Goal: Task Accomplishment & Management: Use online tool/utility

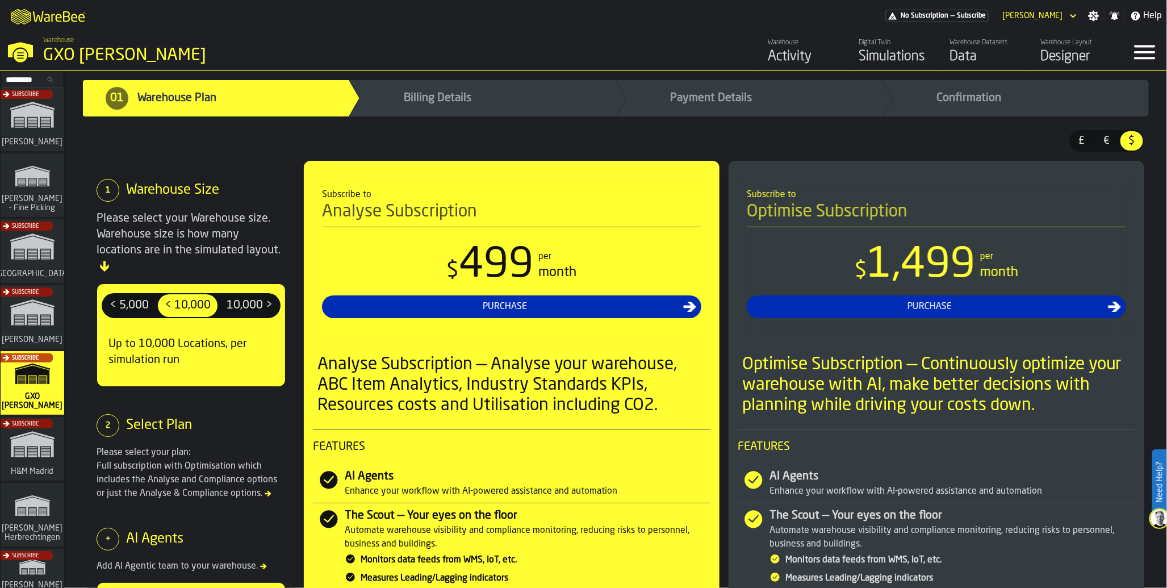
scroll to position [132, 0]
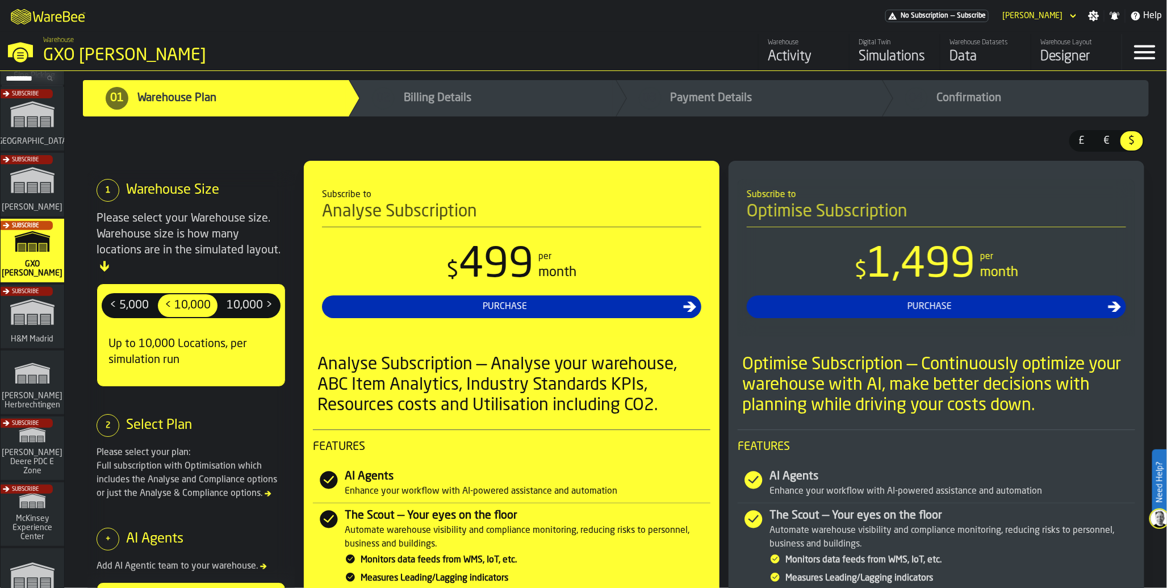
click at [27, 450] on div "Subscribe" at bounding box center [30, 451] width 64 height 66
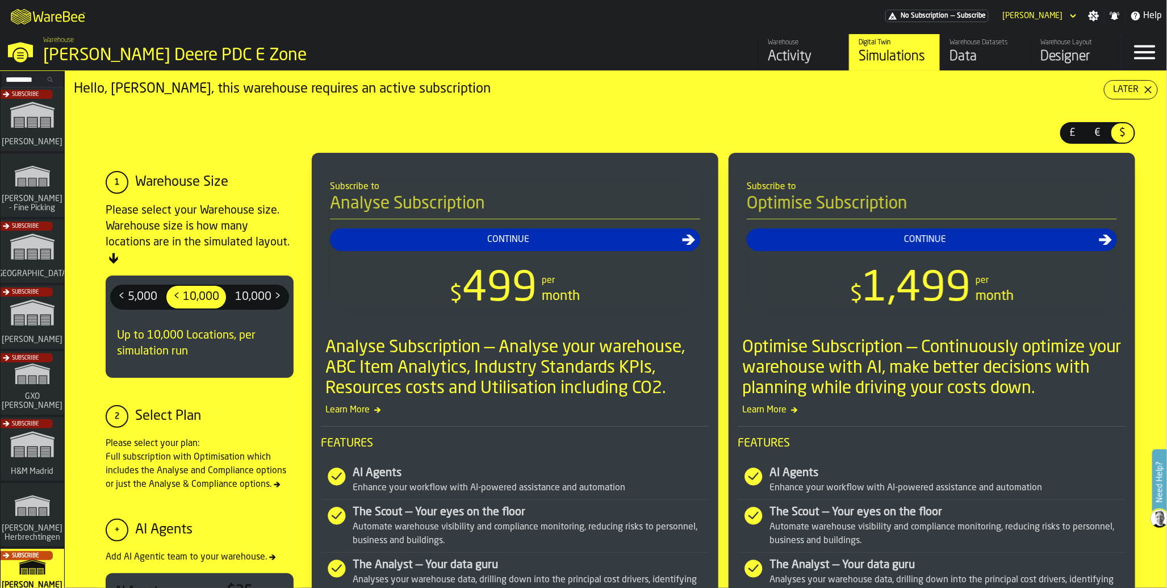
click at [983, 57] on div "Data" at bounding box center [985, 57] width 72 height 18
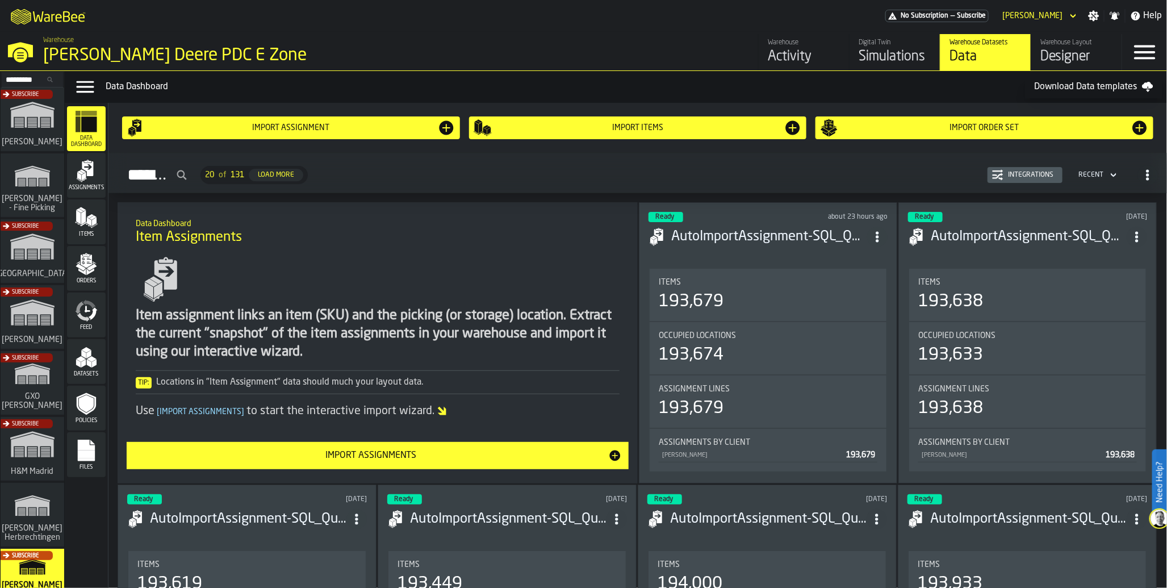
click at [83, 314] on icon "menu Feed" at bounding box center [86, 310] width 23 height 23
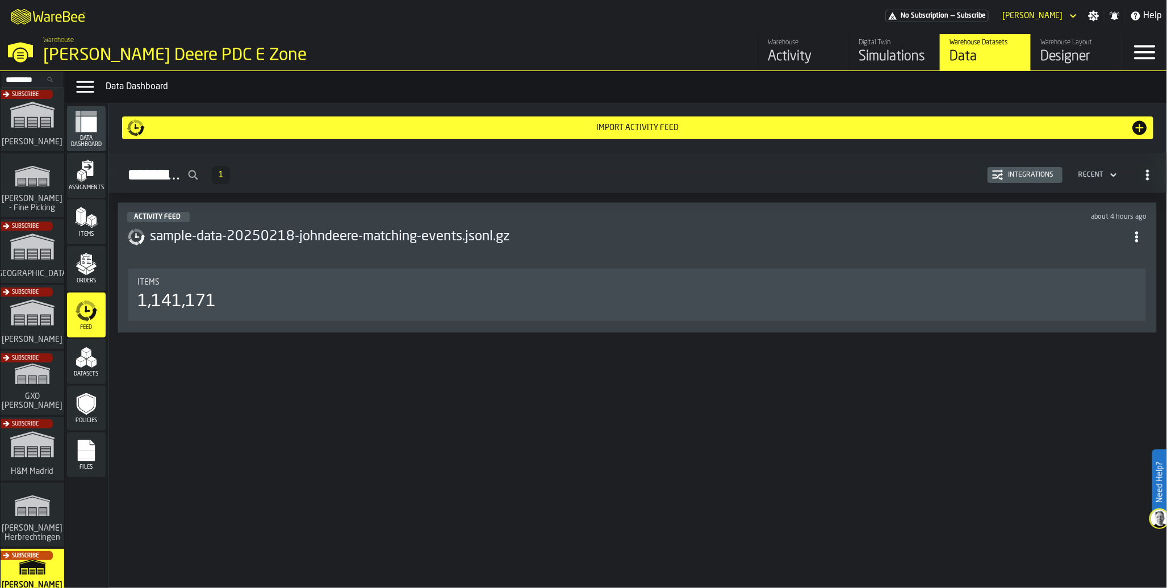
click at [371, 319] on div "Items 1,141,171" at bounding box center [637, 295] width 1018 height 52
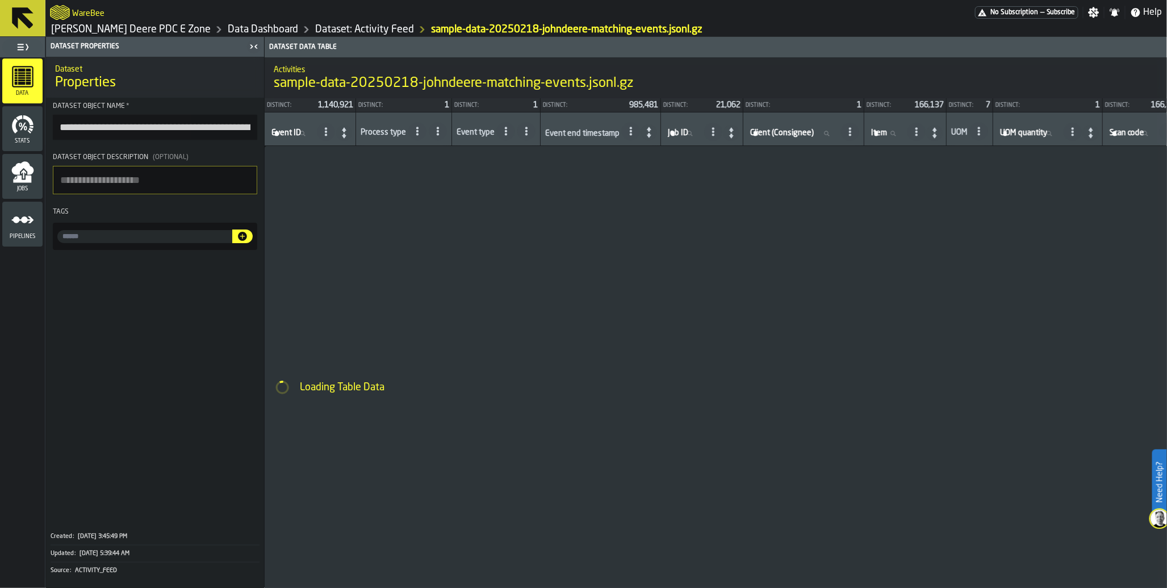
click at [18, 182] on icon "menu Jobs" at bounding box center [22, 172] width 23 height 23
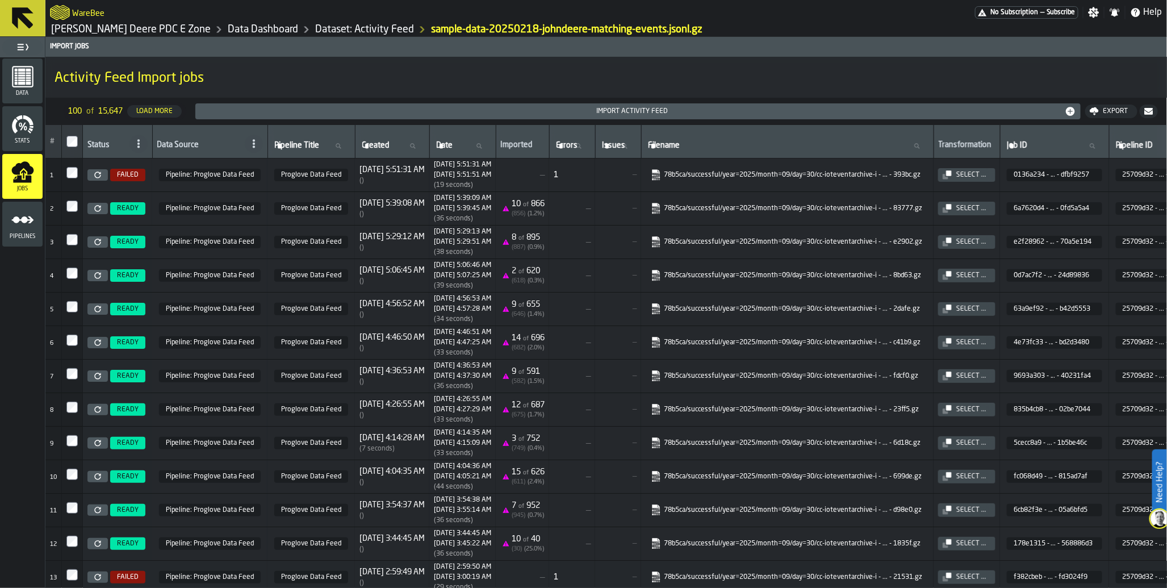
click at [1016, 12] on span "No Subscription" at bounding box center [1014, 13] width 48 height 8
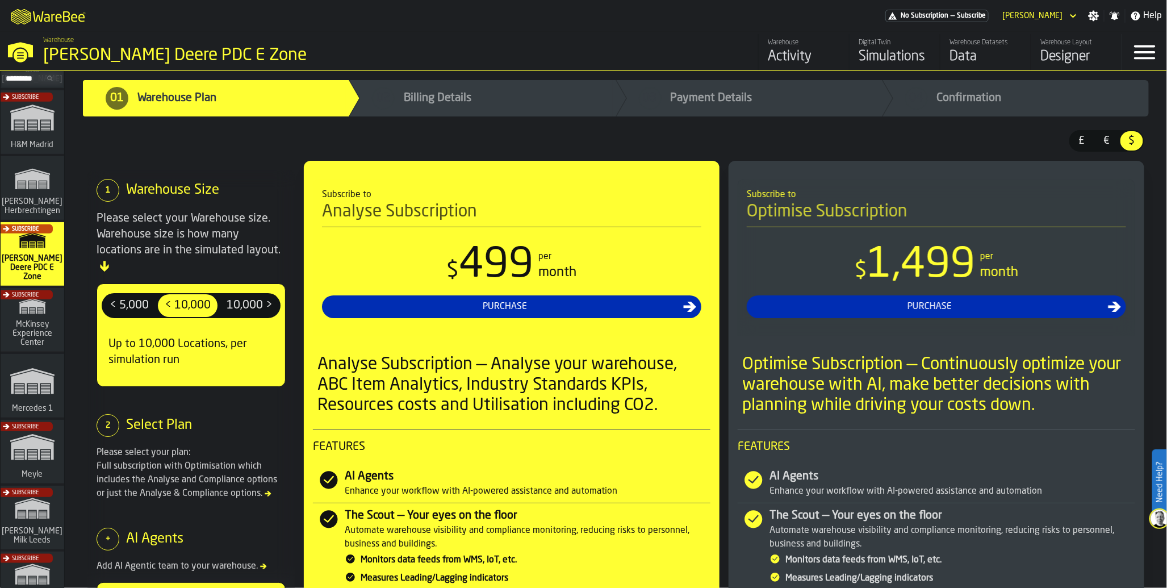
scroll to position [182, 0]
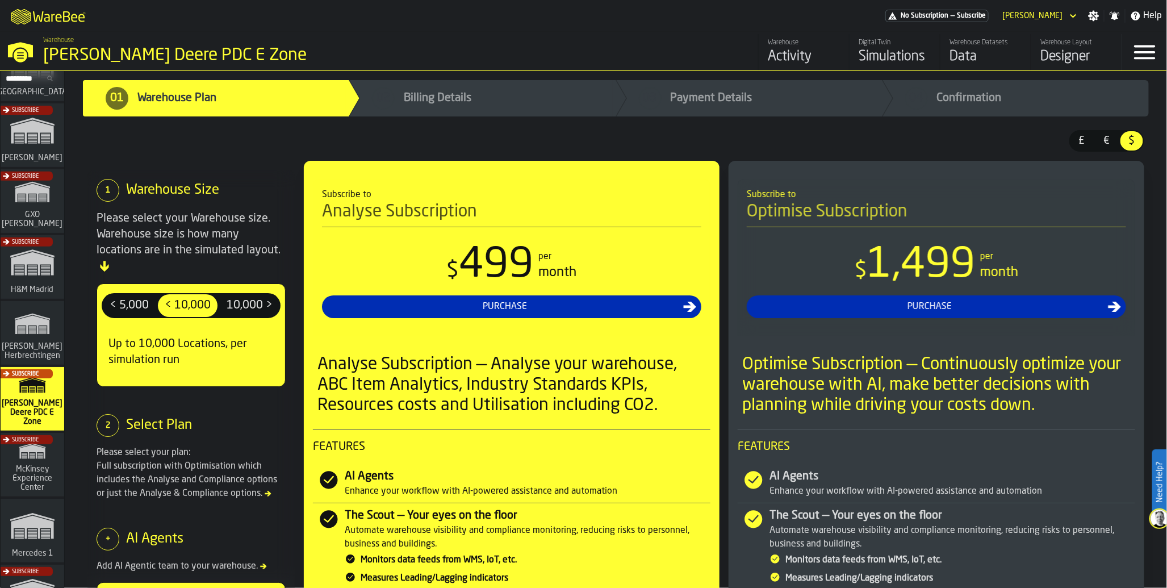
click at [34, 222] on div "Subscribe" at bounding box center [30, 204] width 64 height 66
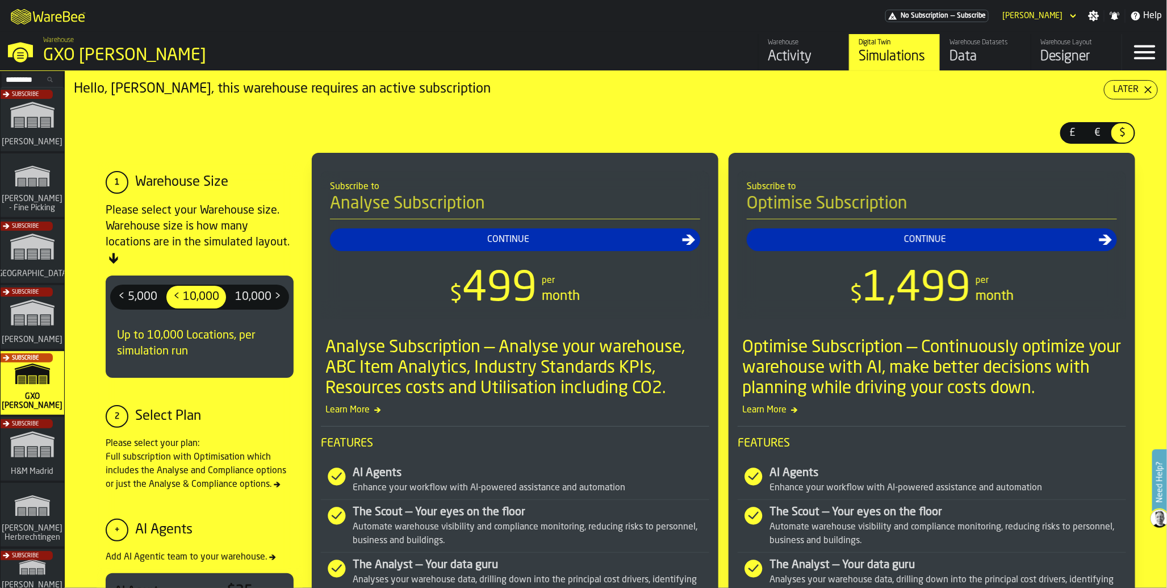
click at [966, 60] on div "Data" at bounding box center [985, 57] width 72 height 18
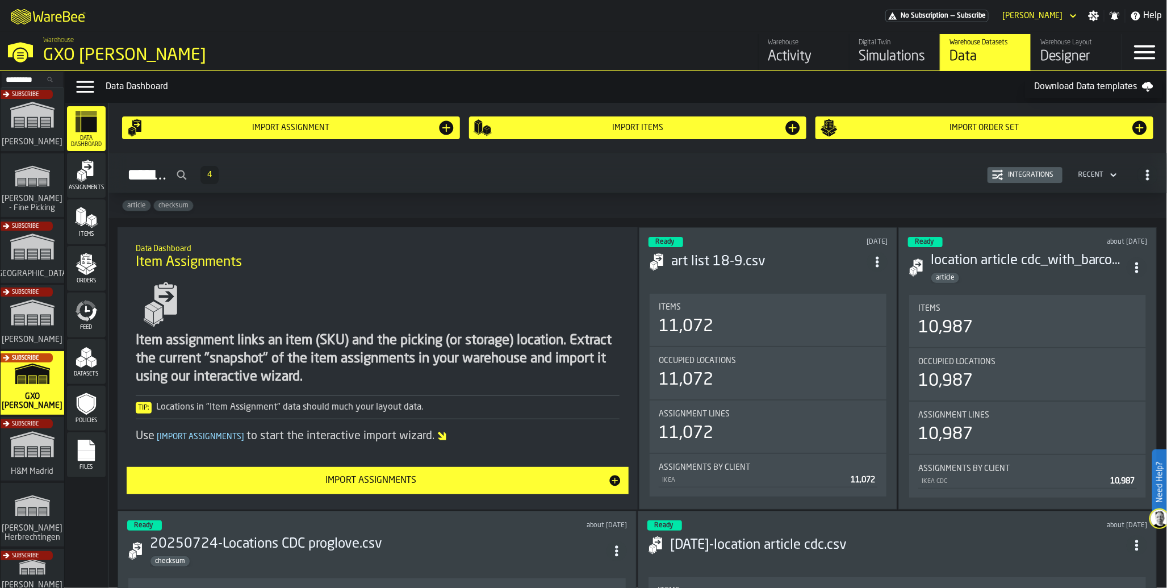
click at [75, 308] on icon "menu Feed" at bounding box center [86, 310] width 23 height 23
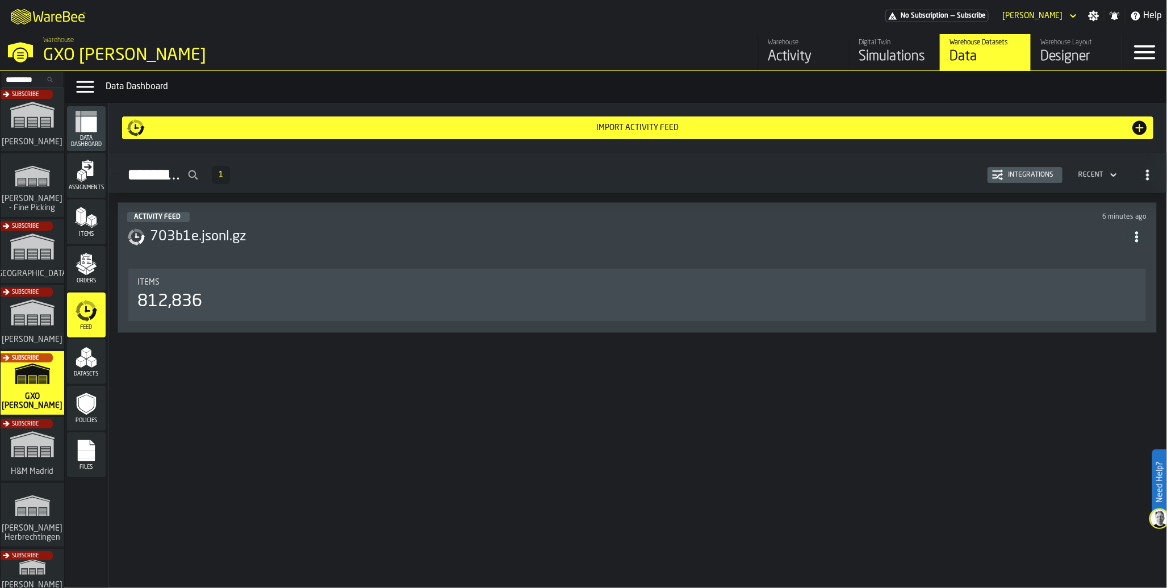
click at [206, 309] on div "812,836" at bounding box center [636, 301] width 999 height 20
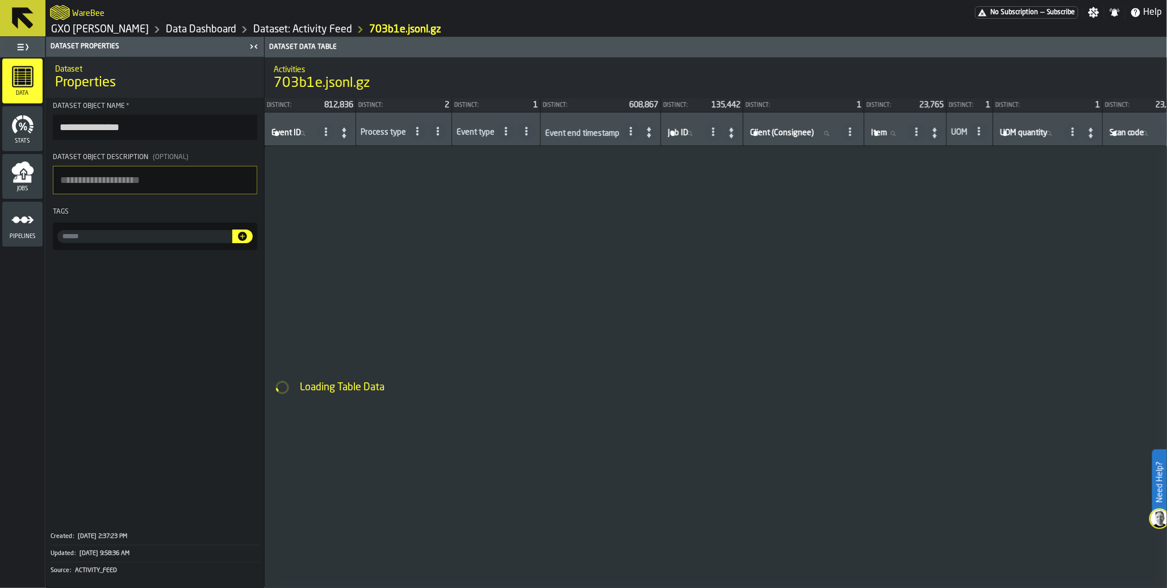
click at [21, 176] on icon "menu Jobs" at bounding box center [22, 172] width 23 height 23
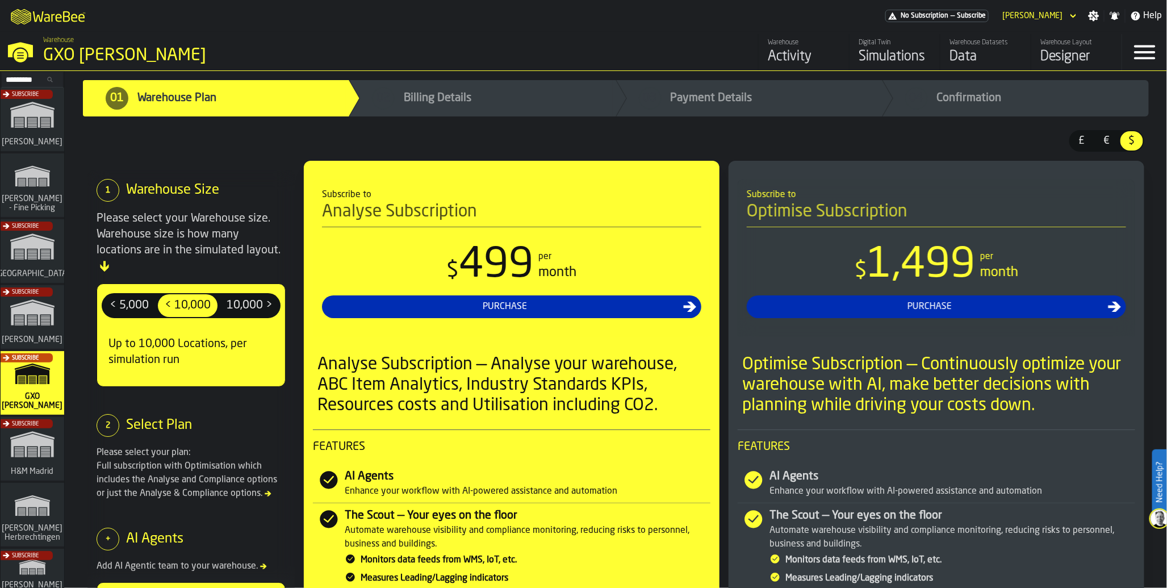
scroll to position [686, 0]
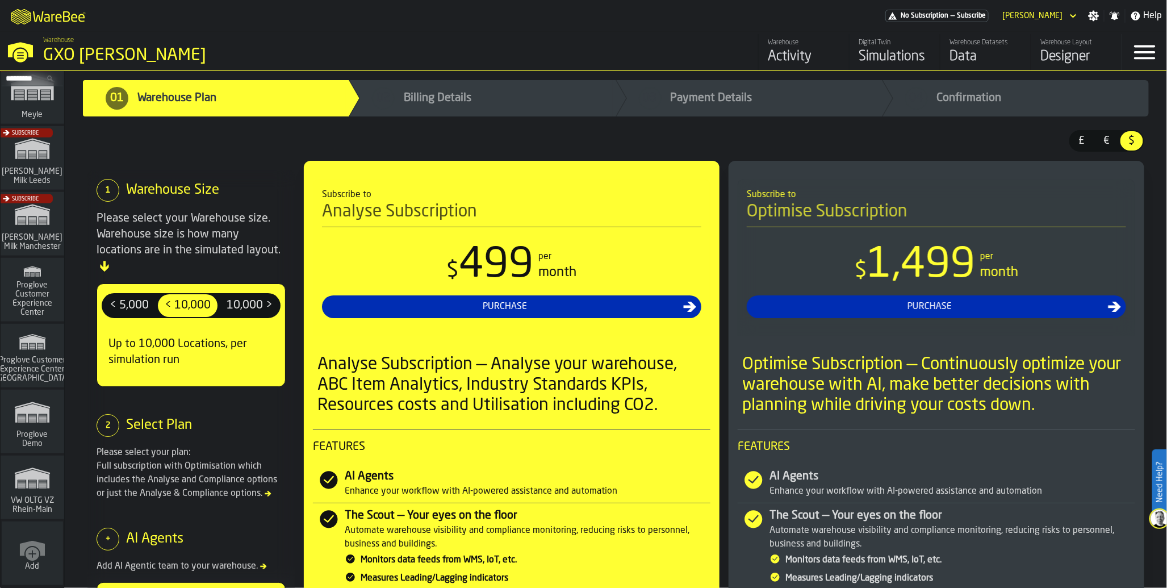
click at [966, 51] on div "Data" at bounding box center [985, 57] width 72 height 18
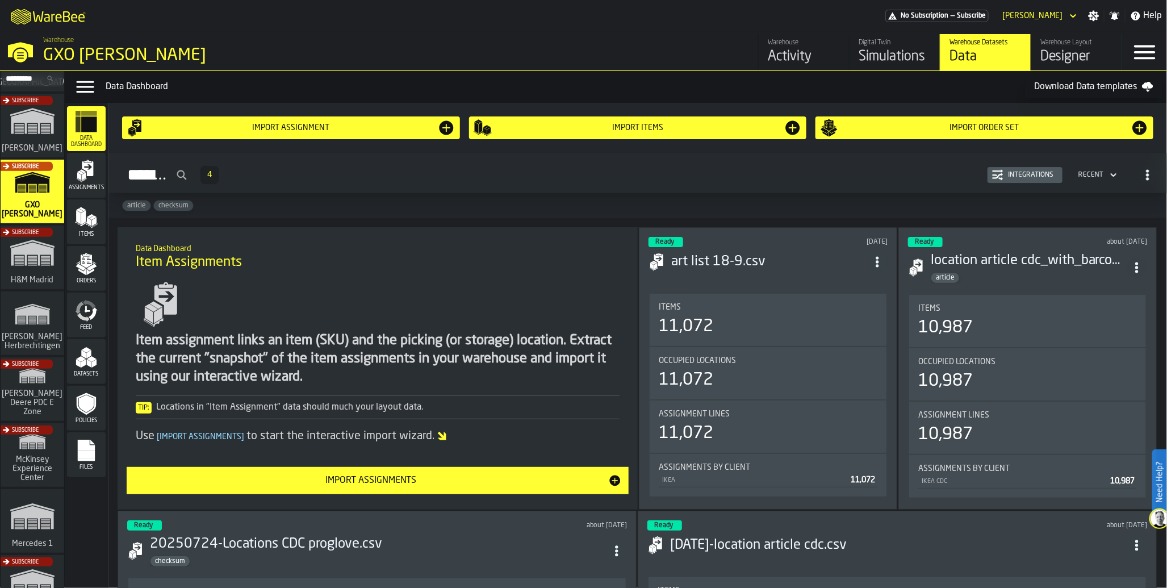
scroll to position [196, 0]
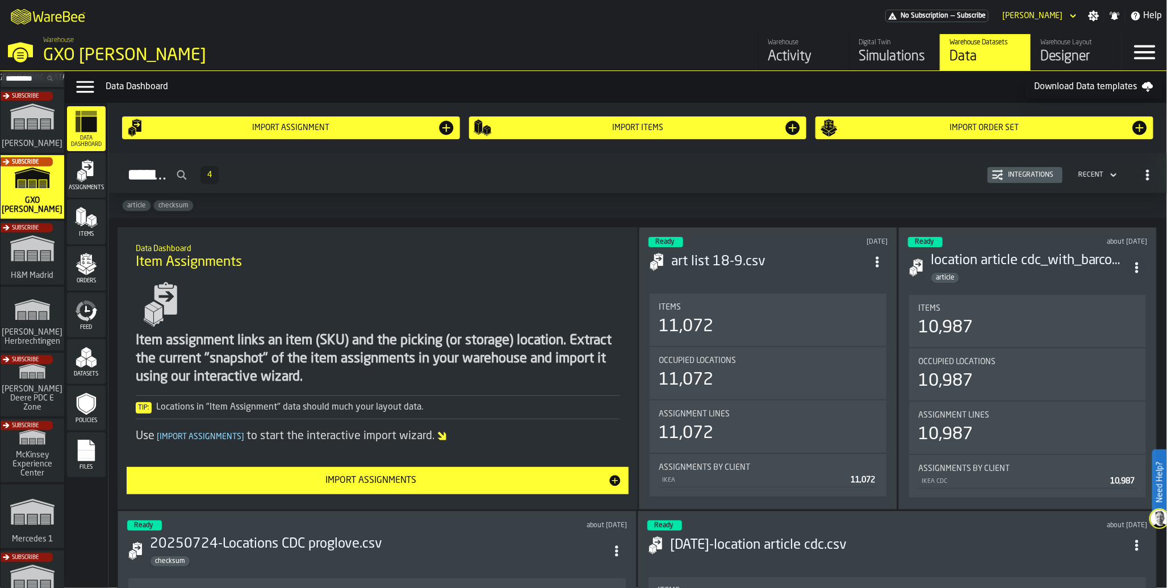
click at [35, 378] on div "Subscribe" at bounding box center [30, 388] width 64 height 66
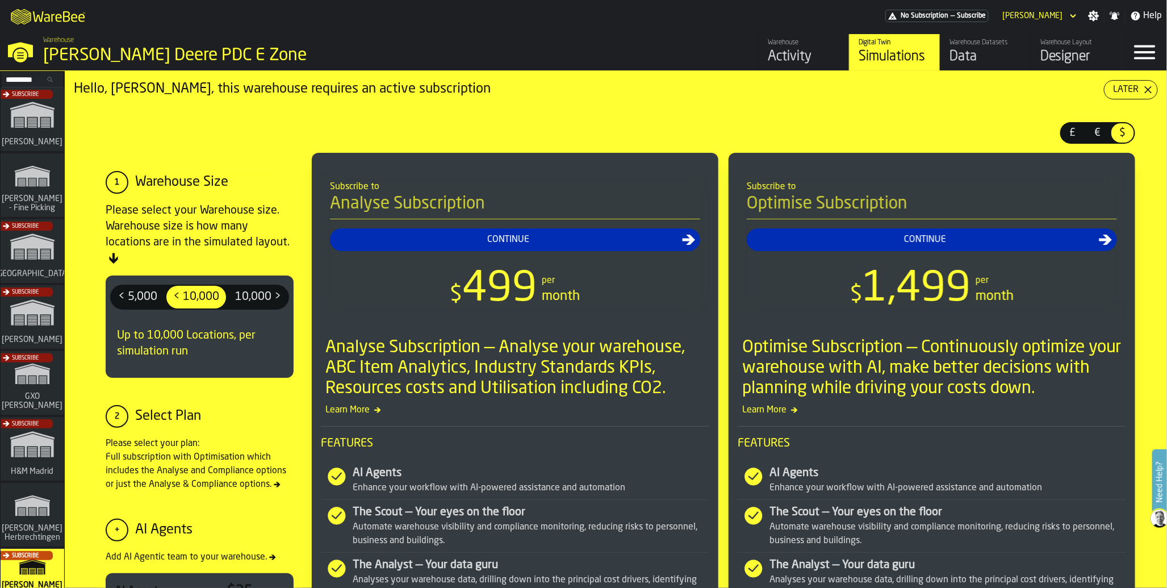
click at [650, 54] on div "Warehouse Activity Digital Twin Simulations Warehouse Datasets Data Warehouse L…" at bounding box center [841, 52] width 561 height 36
click at [961, 50] on div "Data" at bounding box center [985, 57] width 72 height 18
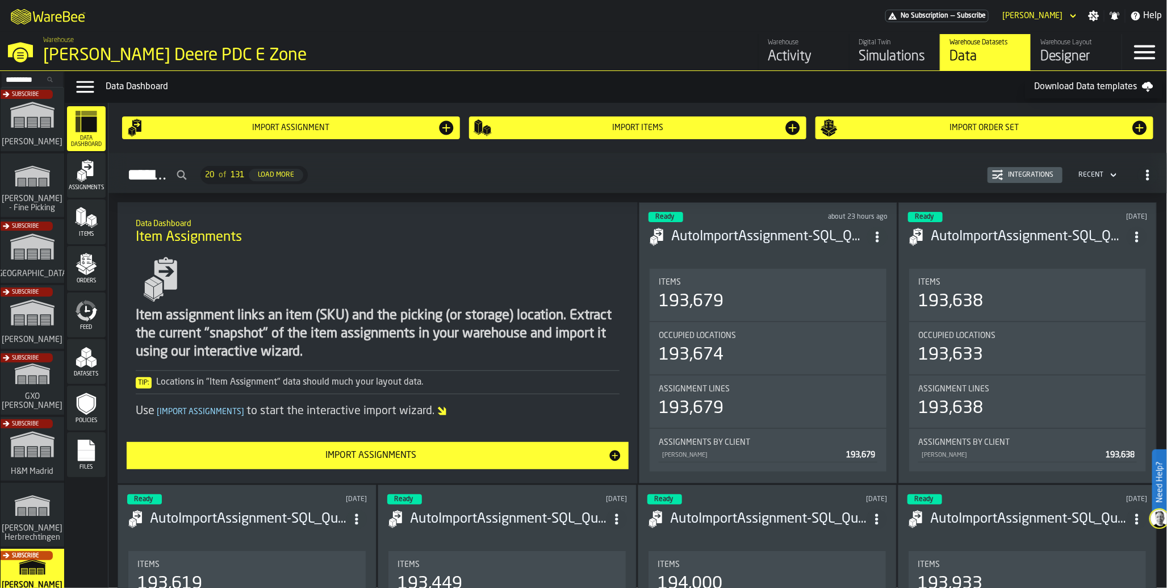
click at [81, 326] on span "Feed" at bounding box center [86, 327] width 39 height 6
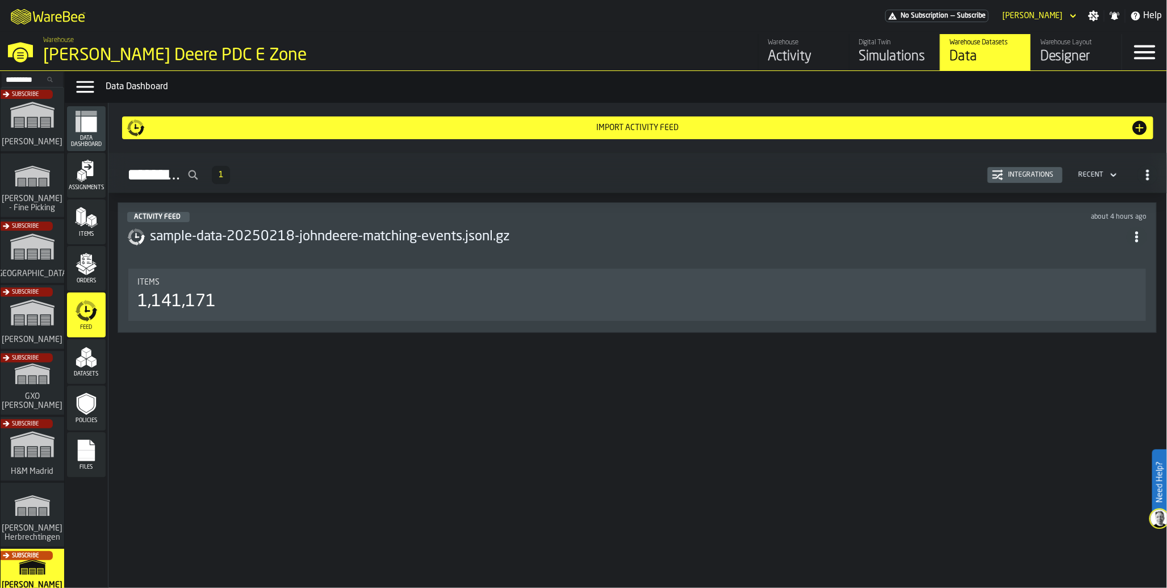
click at [191, 312] on div "1,141,171" at bounding box center [176, 301] width 78 height 20
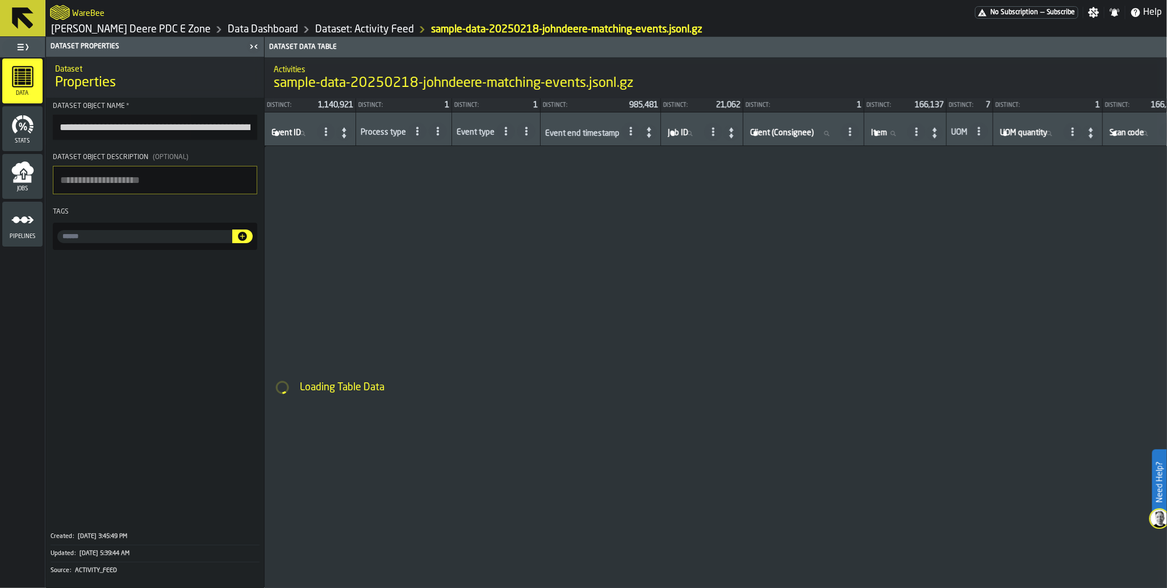
click at [25, 179] on icon "menu Jobs" at bounding box center [22, 178] width 18 height 7
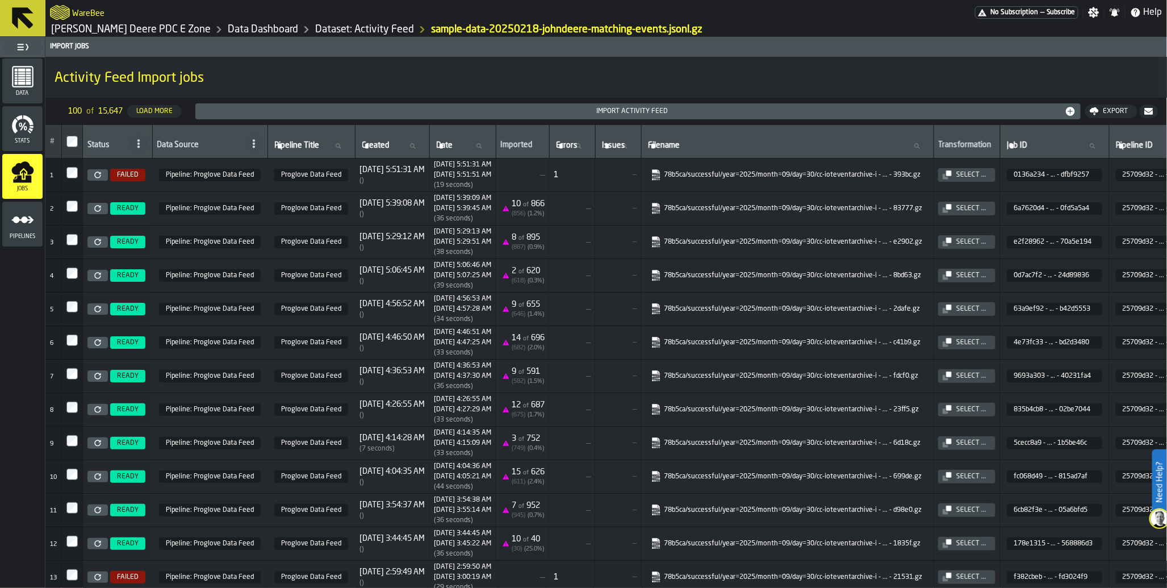
click at [588, 180] on td "1" at bounding box center [572, 175] width 46 height 34
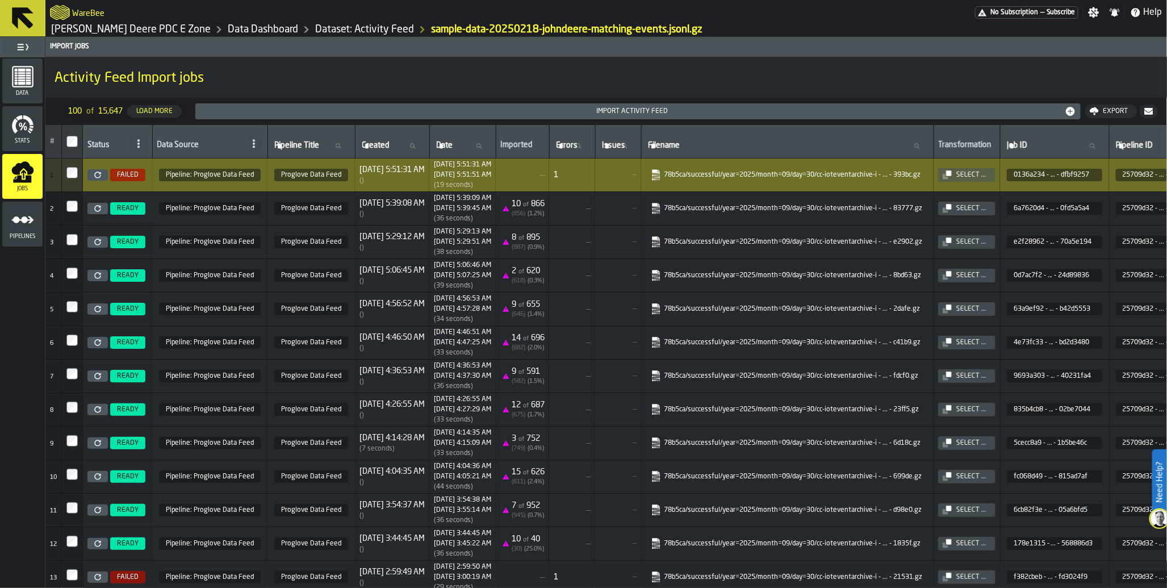
click at [191, 174] on span "Pipeline: Proglove Data Feed" at bounding box center [210, 175] width 102 height 12
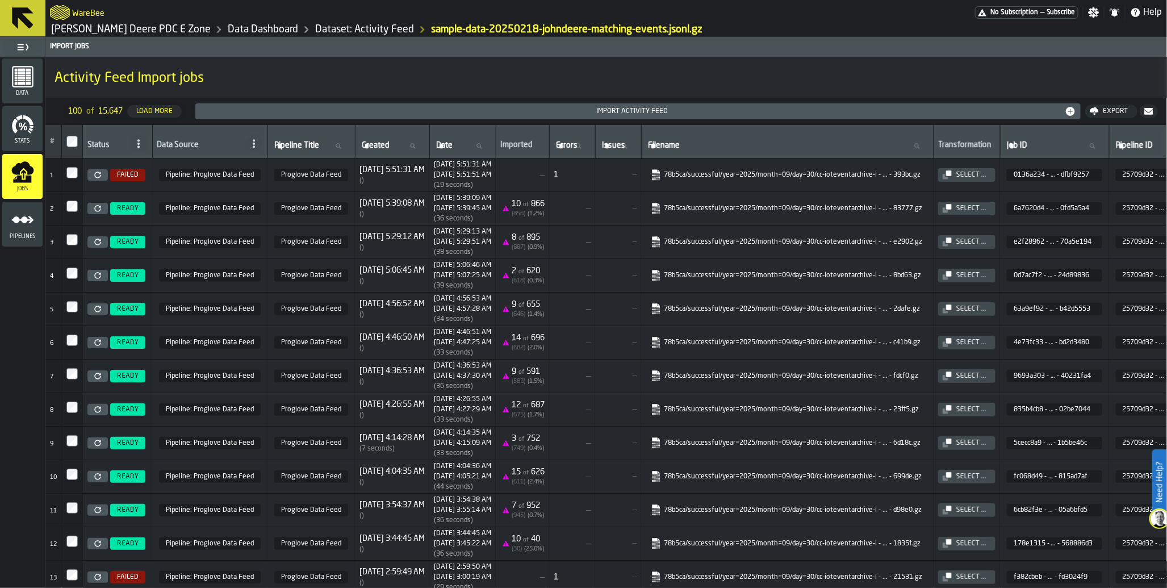
click at [95, 176] on icon at bounding box center [97, 174] width 6 height 6
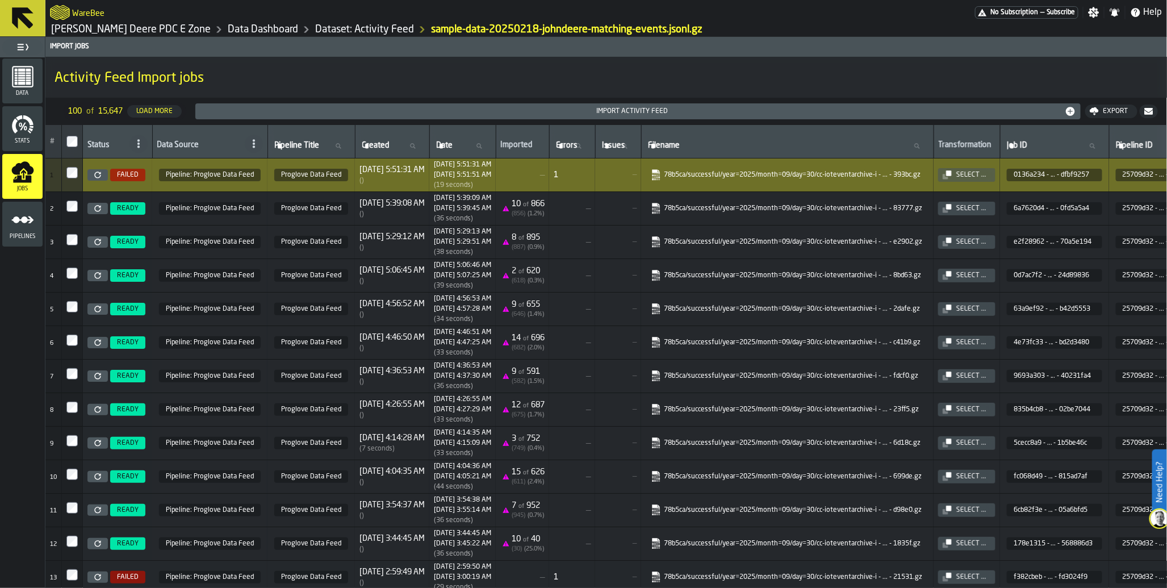
click at [586, 344] on span "—" at bounding box center [572, 342] width 37 height 9
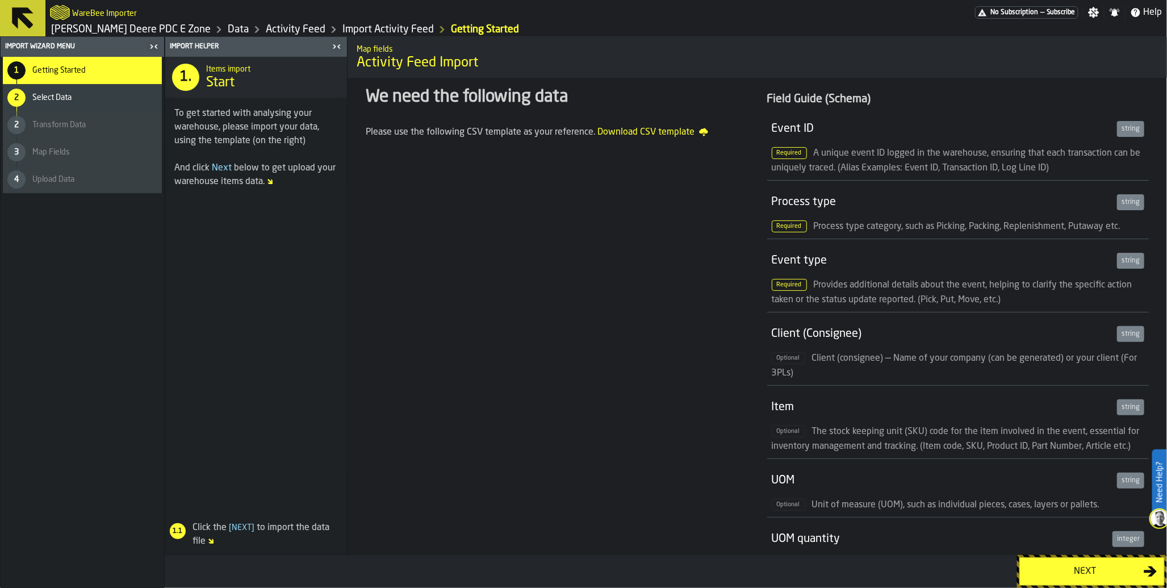
click at [1088, 580] on button "Next" at bounding box center [1091, 571] width 145 height 28
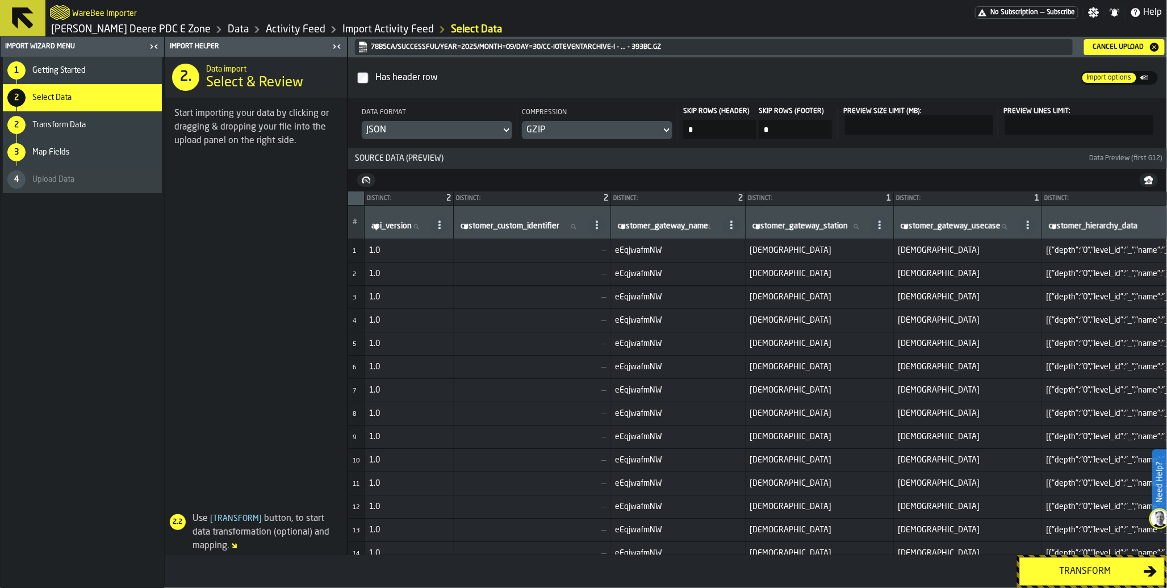
click at [1088, 573] on div "Transform" at bounding box center [1085, 571] width 117 height 14
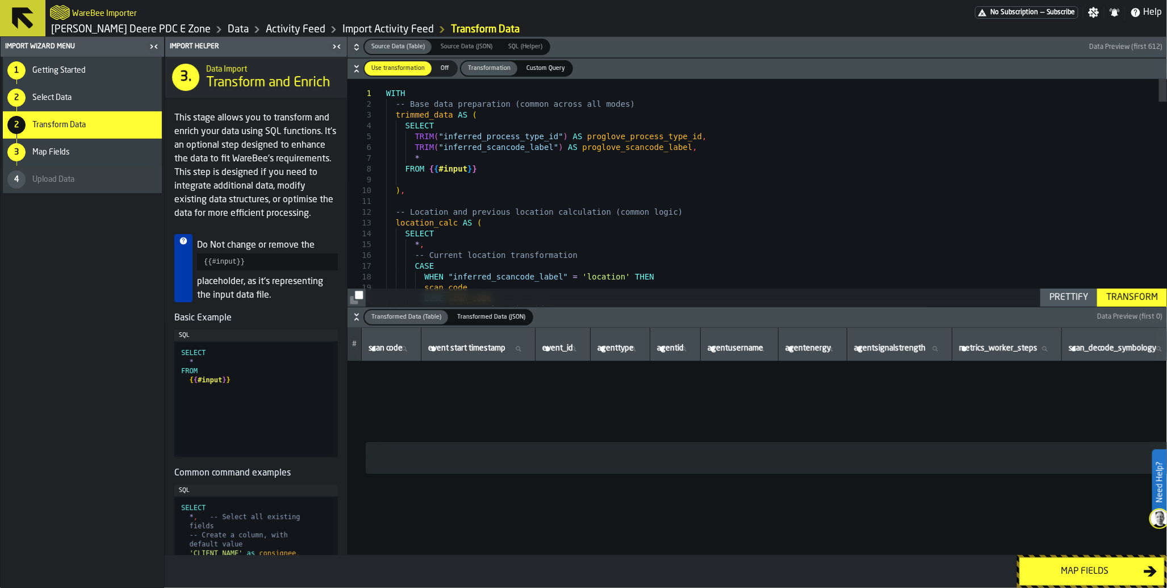
click at [1128, 298] on div "Transform" at bounding box center [1132, 298] width 61 height 14
click at [1123, 296] on div "Transform" at bounding box center [1132, 298] width 61 height 14
click at [1142, 296] on div "Transform" at bounding box center [1132, 298] width 61 height 14
